Goal: Task Accomplishment & Management: Complete application form

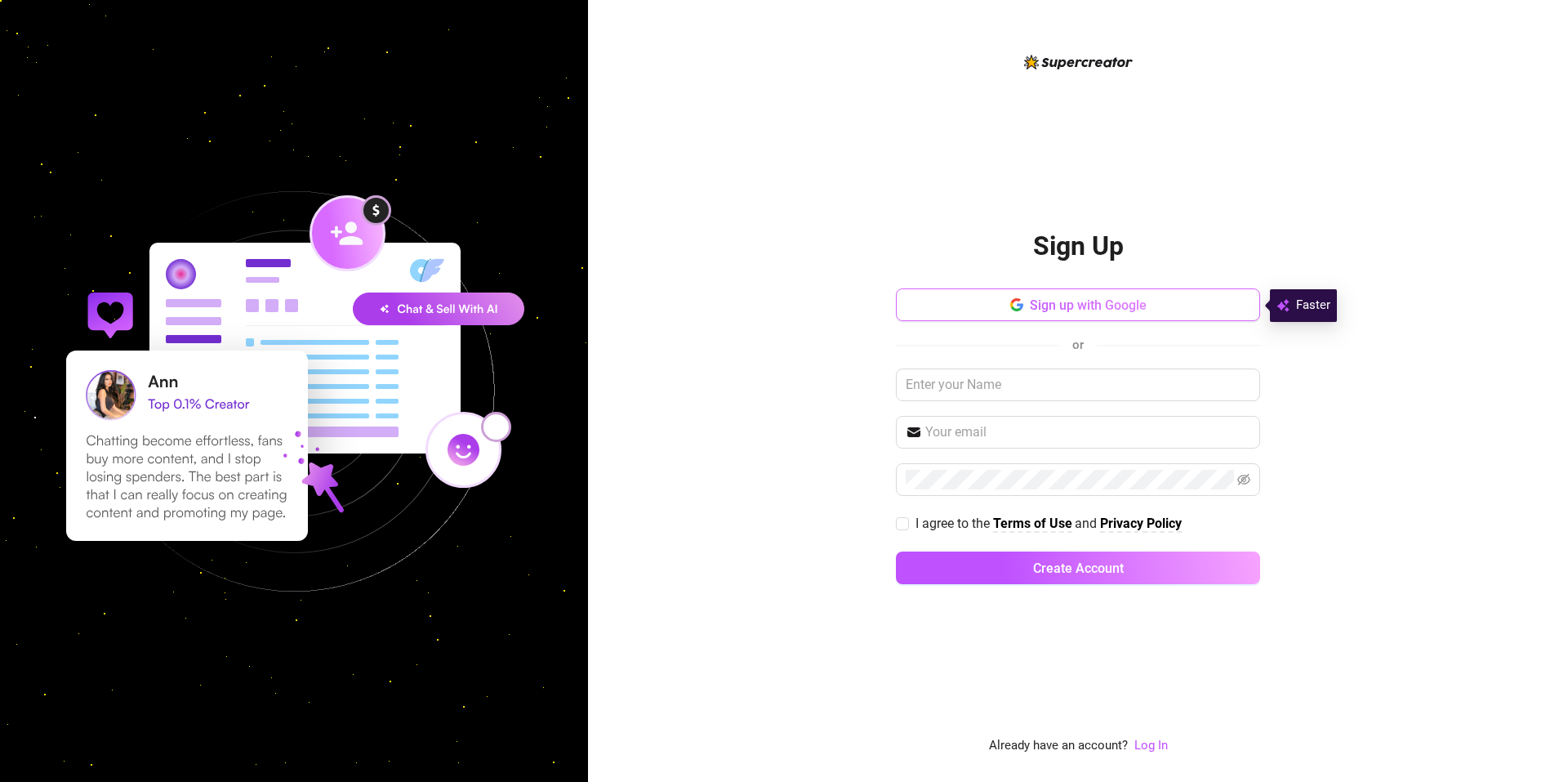
click at [1179, 295] on button "Sign up with Google" at bounding box center [1077, 304] width 364 height 32
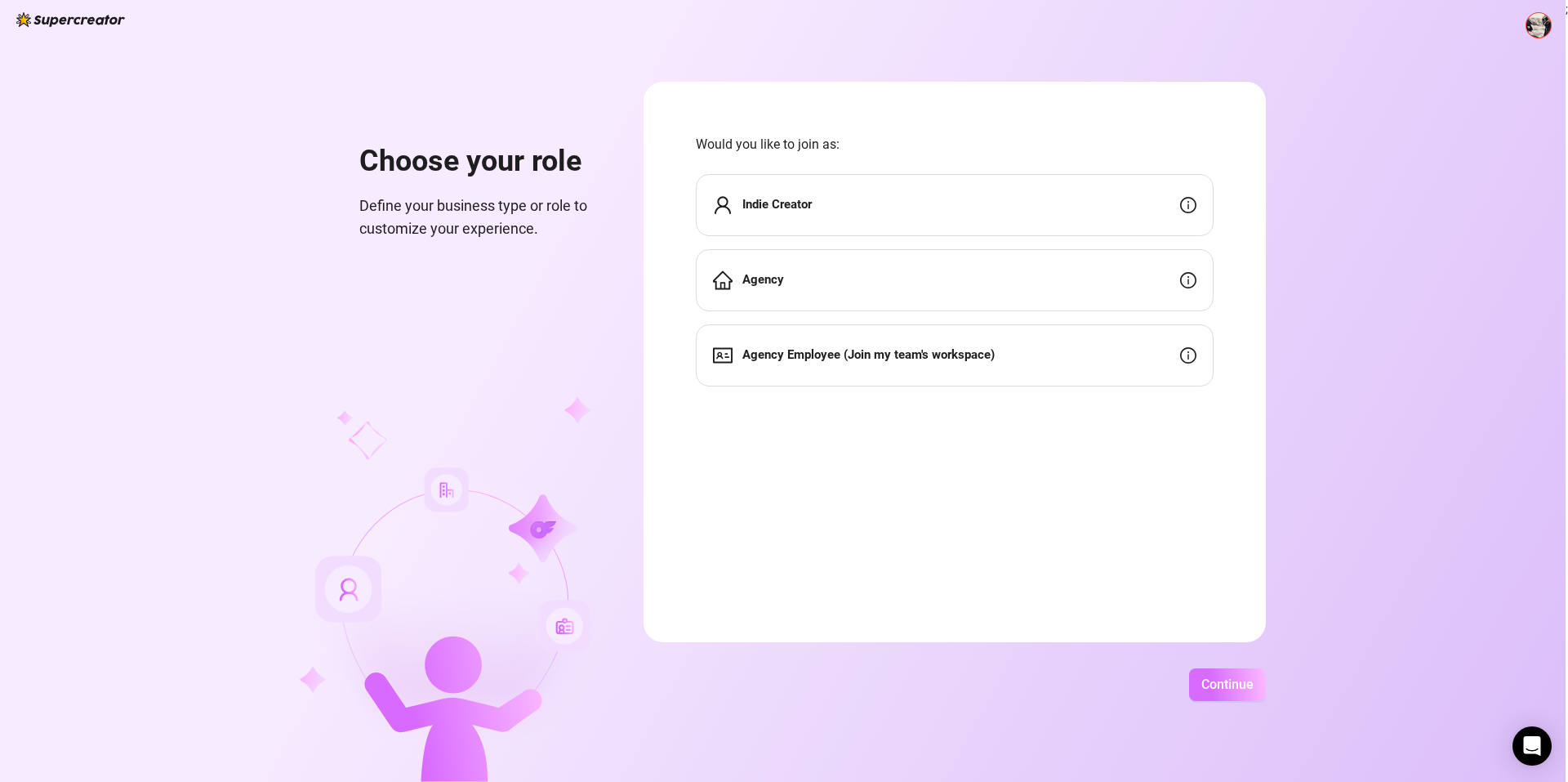
click at [1214, 691] on span "Continue" at bounding box center [1227, 684] width 52 height 15
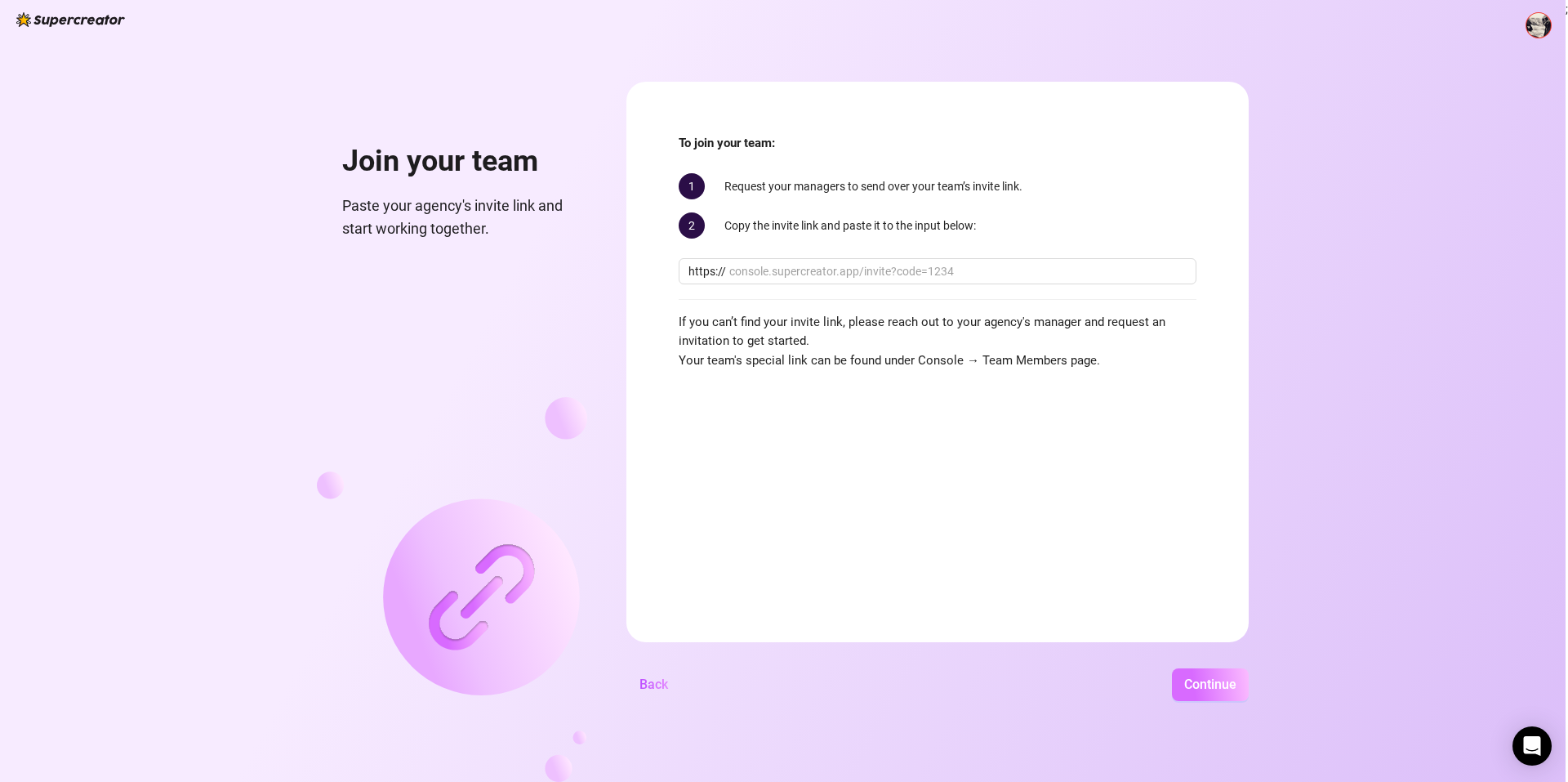
click at [1202, 677] on span "Continue" at bounding box center [1210, 684] width 52 height 15
click at [658, 682] on span "Back" at bounding box center [654, 684] width 28 height 15
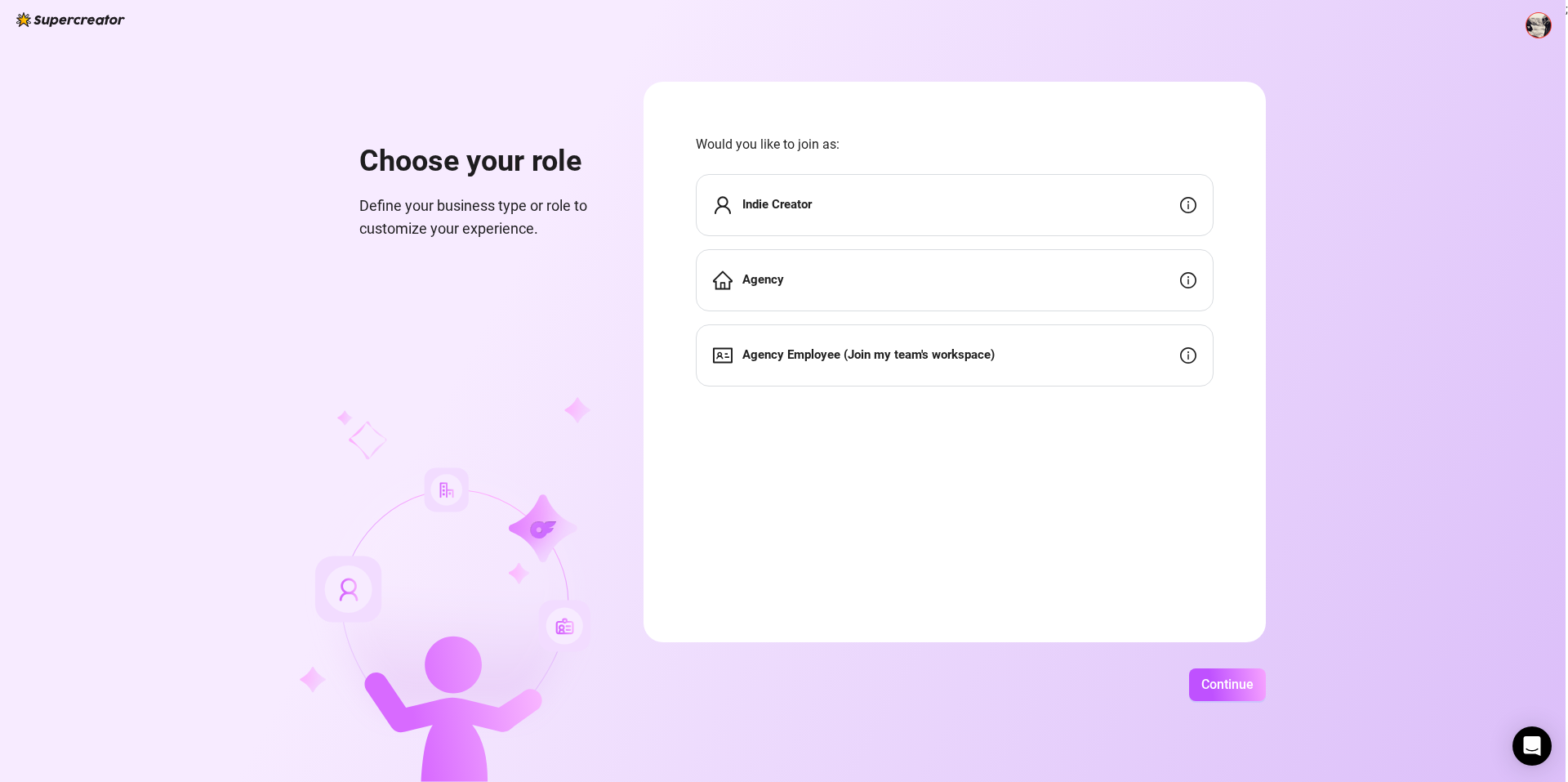
click at [806, 208] on strong "Indie Creator" at bounding box center [776, 205] width 69 height 15
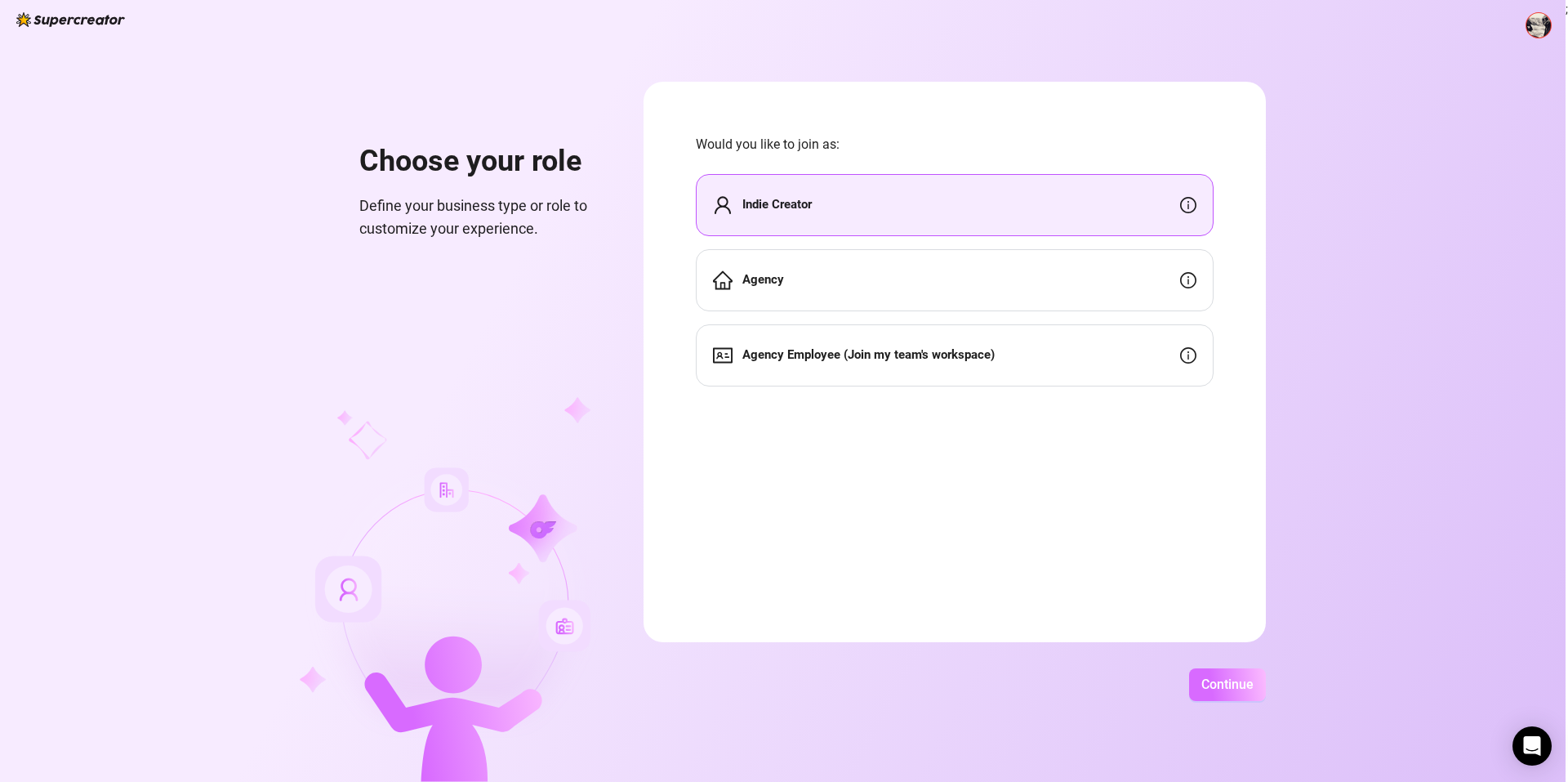
click at [1221, 692] on span "Continue" at bounding box center [1227, 684] width 52 height 15
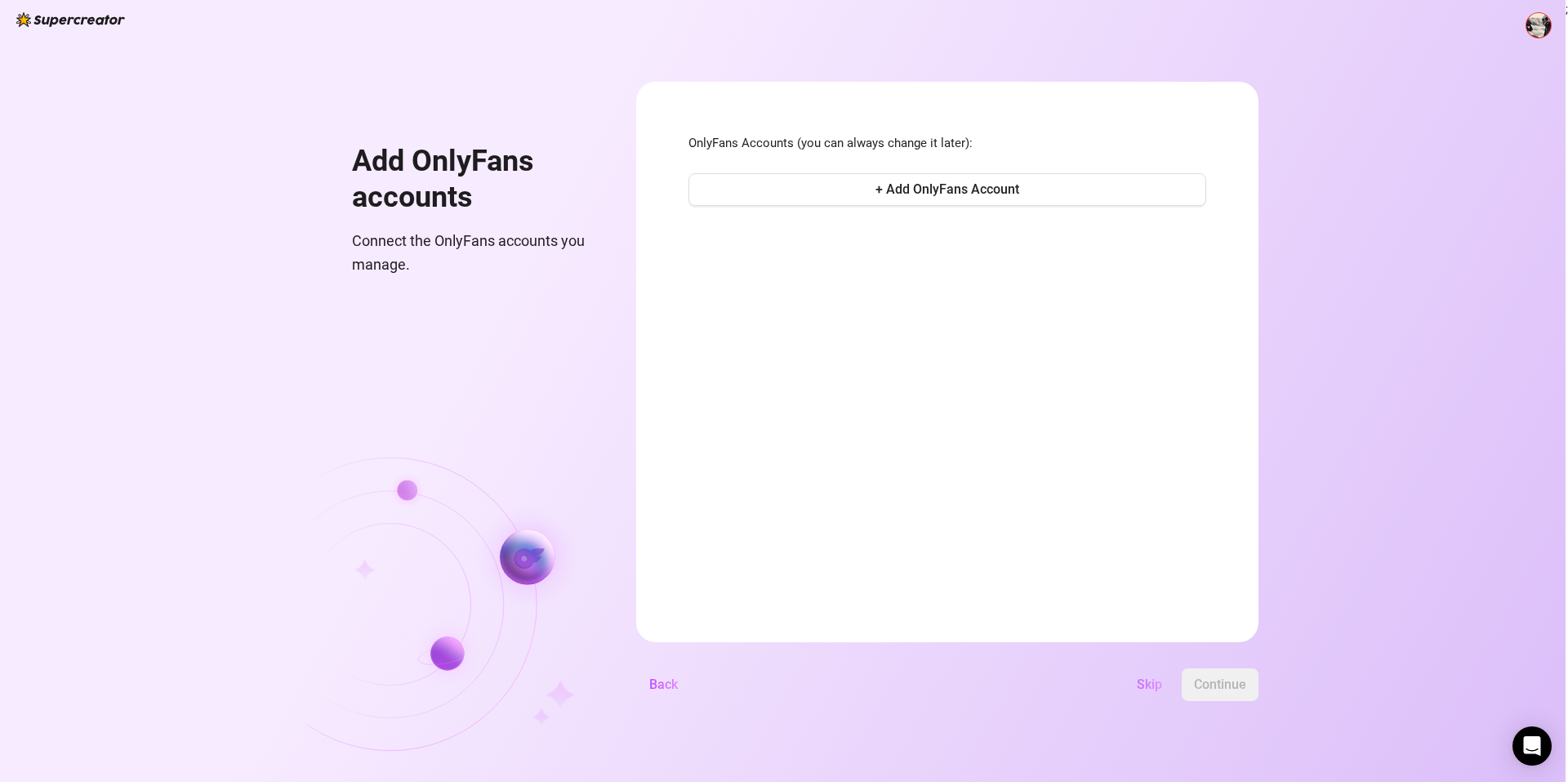
click at [1144, 686] on span "Skip" at bounding box center [1149, 684] width 26 height 15
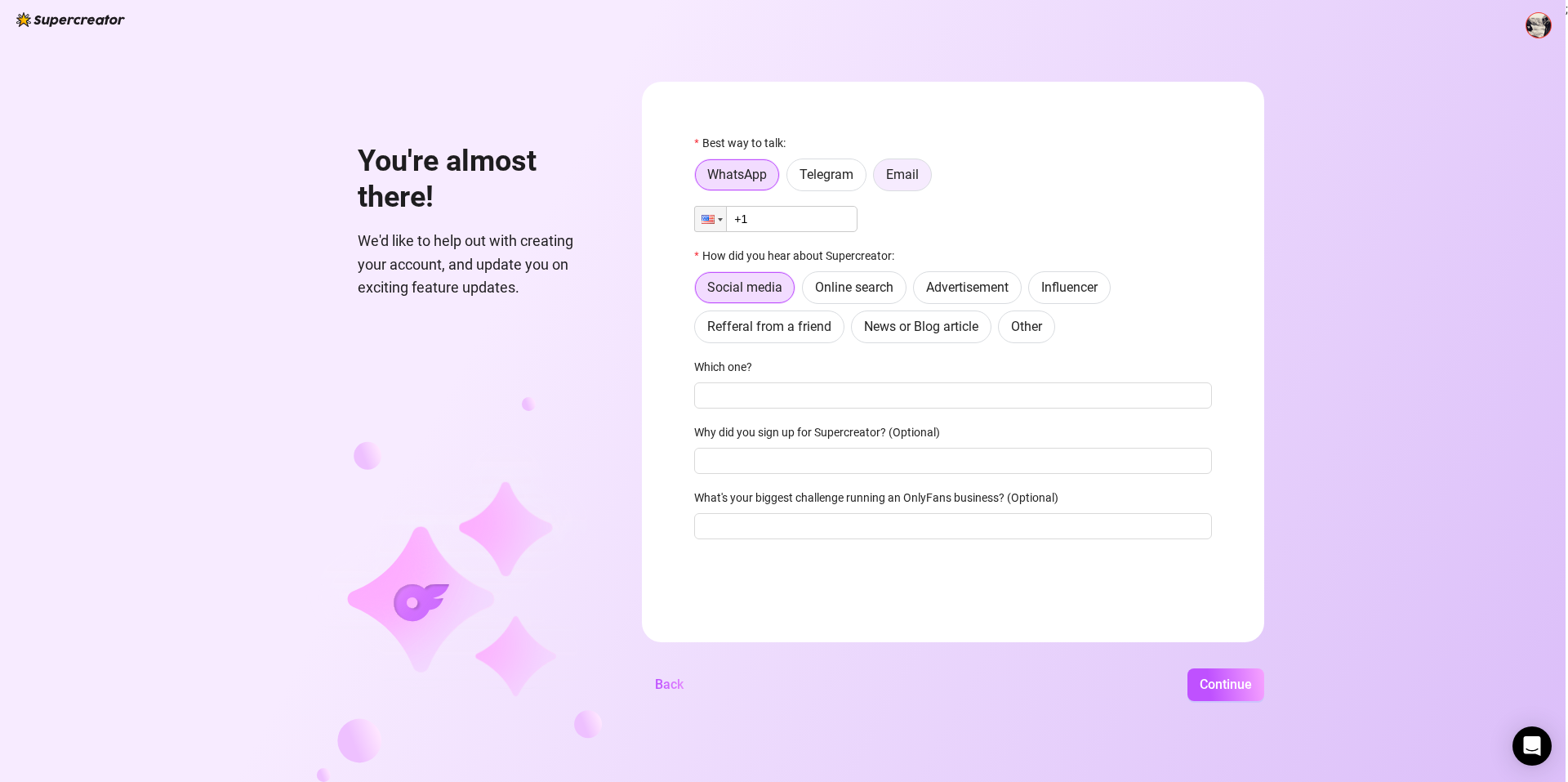
click at [912, 176] on span "Email" at bounding box center [902, 174] width 32 height 15
click at [877, 179] on input "Email" at bounding box center [877, 179] width 0 height 0
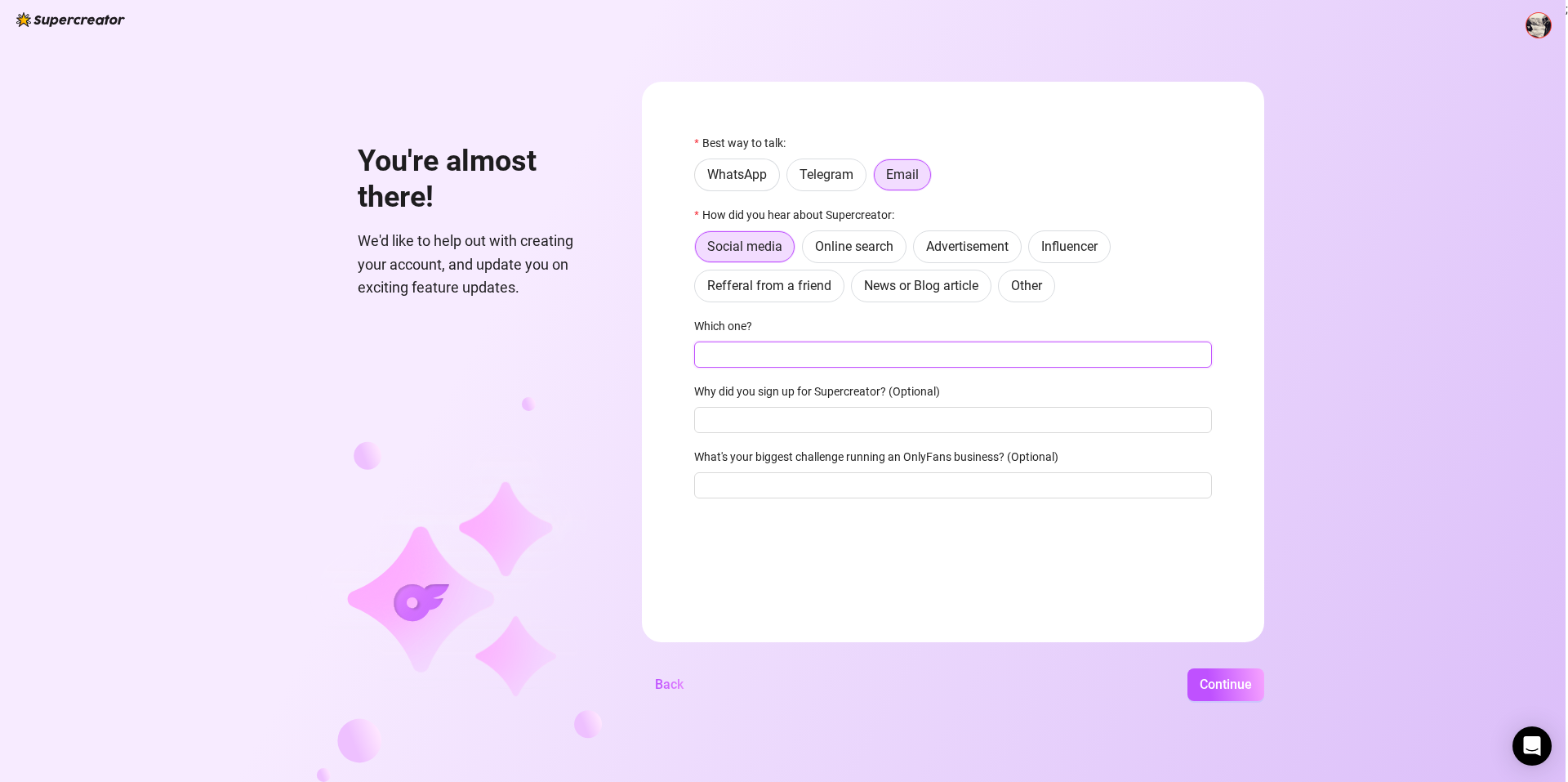
click at [778, 368] on input "Which one?" at bounding box center [952, 355] width 517 height 27
click at [1184, 682] on div "Continue" at bounding box center [980, 684] width 568 height 32
click at [1253, 699] on button "Continue" at bounding box center [1225, 684] width 77 height 32
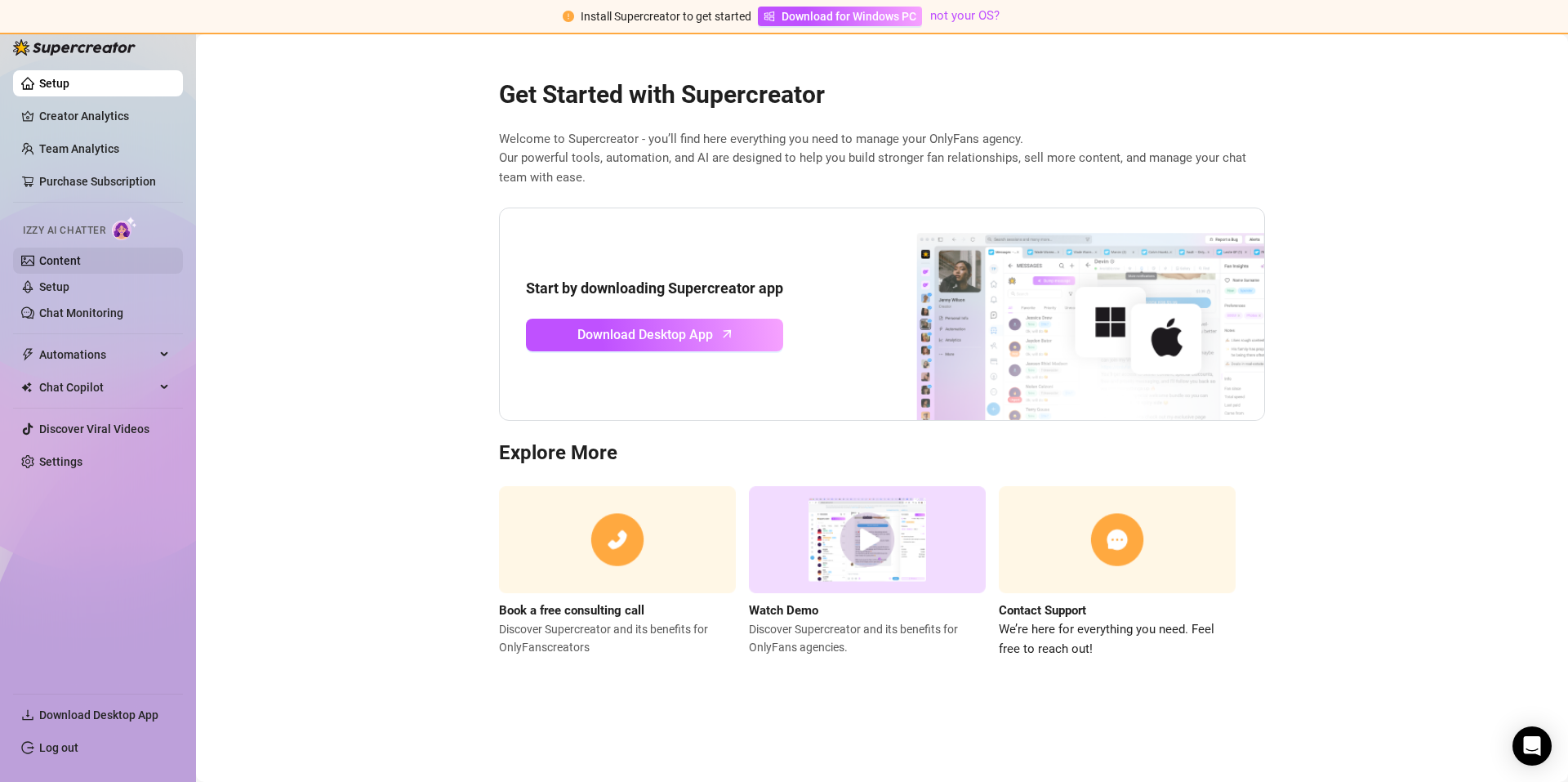
click at [62, 256] on link "Content" at bounding box center [60, 261] width 42 height 13
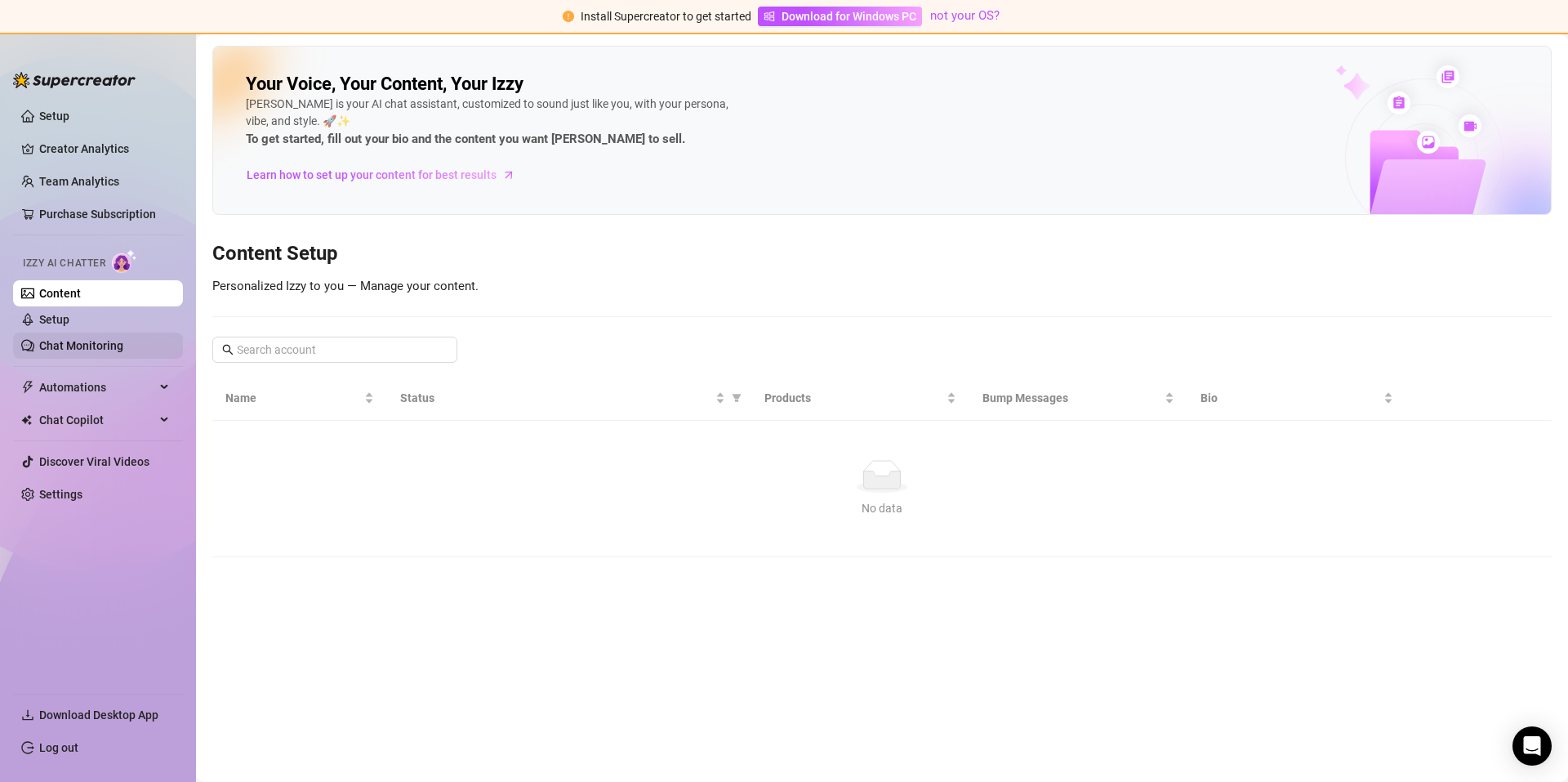
click at [123, 346] on link "Chat Monitoring" at bounding box center [81, 346] width 84 height 13
